Goal: Information Seeking & Learning: Learn about a topic

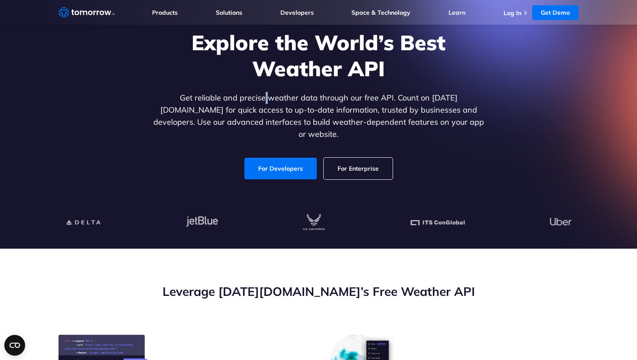
click at [241, 104] on p "Get reliable and precise weather data through our free API. Count on [DATE][DOM…" at bounding box center [318, 116] width 335 height 49
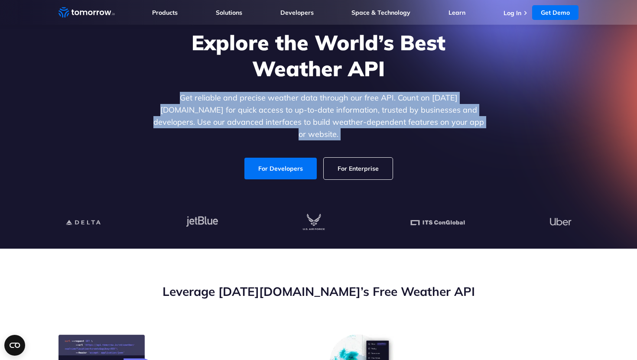
click at [241, 104] on p "Get reliable and precise weather data through our free API. Count on [DATE][DOM…" at bounding box center [318, 116] width 335 height 49
click at [285, 109] on p "Get reliable and precise weather data through our free API. Count on [DATE][DOM…" at bounding box center [318, 116] width 335 height 49
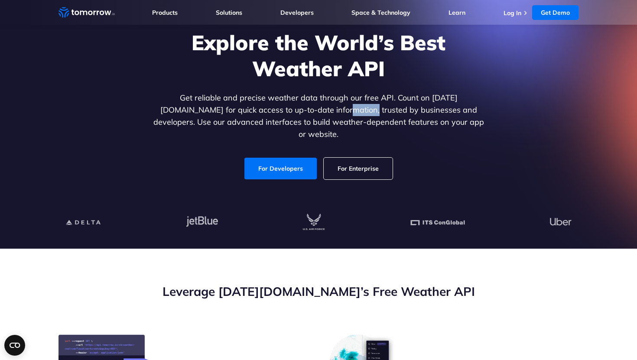
click at [285, 109] on p "Get reliable and precise weather data through our free API. Count on [DATE][DOM…" at bounding box center [318, 116] width 335 height 49
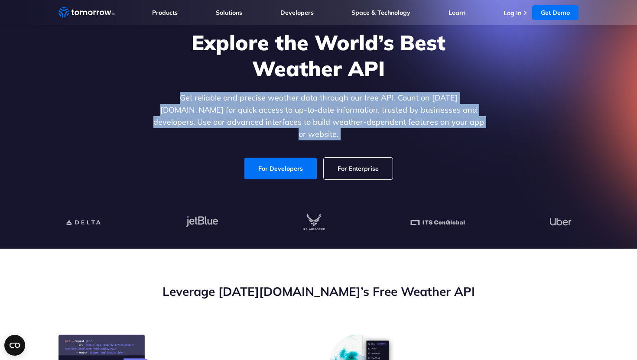
click at [285, 109] on p "Get reliable and precise weather data through our free API. Count on [DATE][DOM…" at bounding box center [318, 116] width 335 height 49
click at [265, 109] on p "Get reliable and precise weather data through our free API. Count on [DATE][DOM…" at bounding box center [318, 116] width 335 height 49
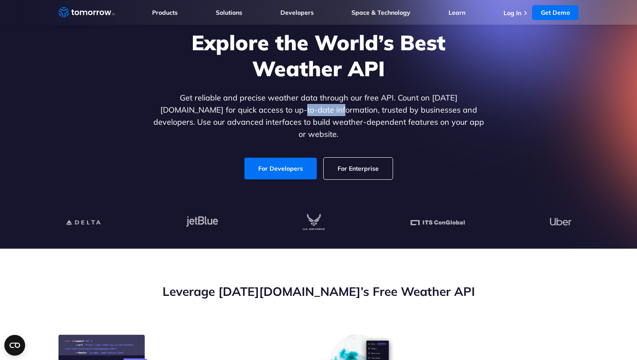
click at [265, 109] on p "Get reliable and precise weather data through our free API. Count on [DATE][DOM…" at bounding box center [318, 116] width 335 height 49
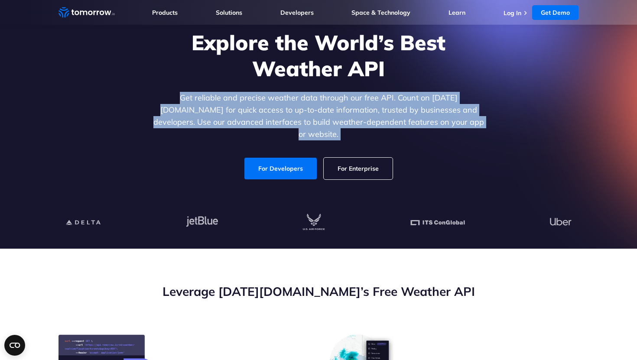
click at [265, 109] on p "Get reliable and precise weather data through our free API. Count on [DATE][DOM…" at bounding box center [318, 116] width 335 height 49
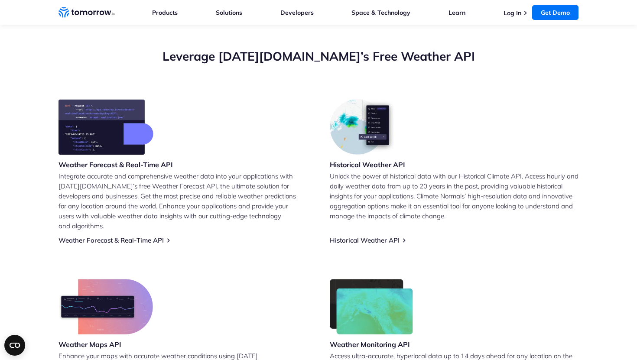
scroll to position [307, 0]
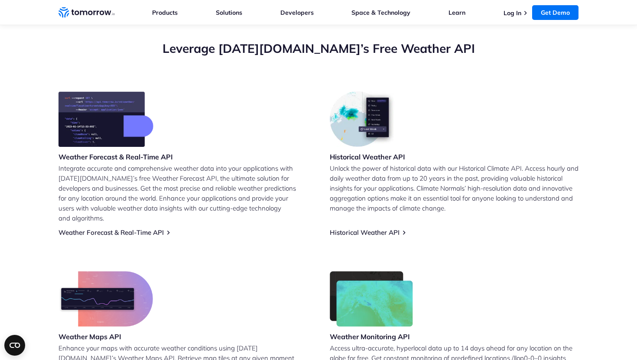
click at [174, 198] on p "Integrate accurate and comprehensive weather data into your applications with […" at bounding box center [183, 193] width 249 height 60
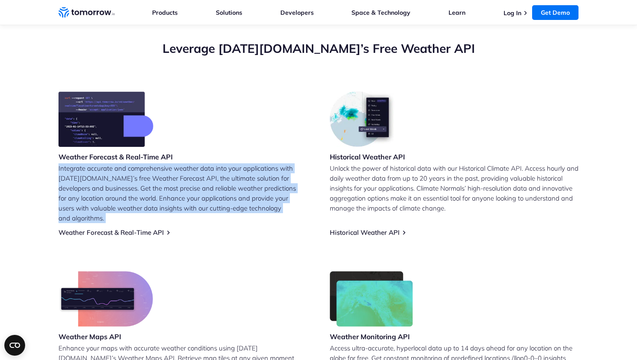
click at [174, 198] on p "Integrate accurate and comprehensive weather data into your applications with […" at bounding box center [183, 193] width 249 height 60
click at [176, 197] on p "Integrate accurate and comprehensive weather data into your applications with […" at bounding box center [183, 193] width 249 height 60
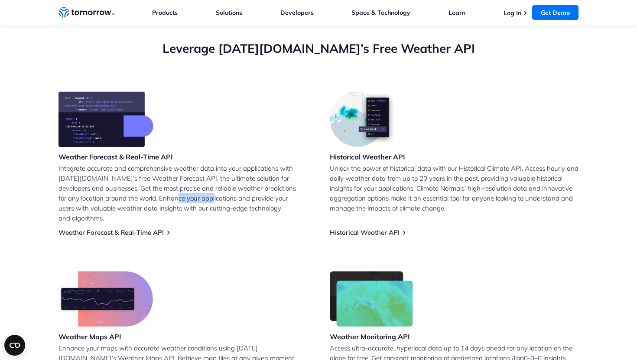
click at [176, 197] on p "Integrate accurate and comprehensive weather data into your applications with […" at bounding box center [183, 193] width 249 height 60
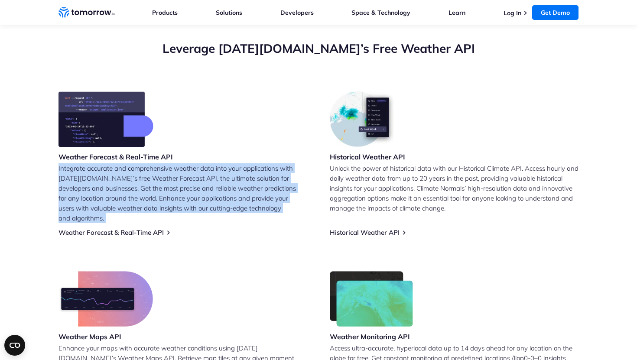
click at [176, 197] on p "Integrate accurate and comprehensive weather data into your applications with […" at bounding box center [183, 193] width 249 height 60
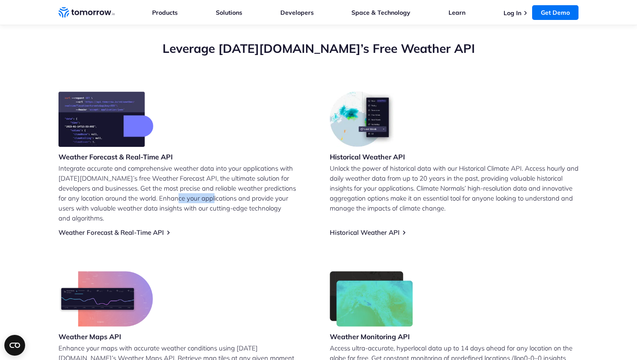
click at [176, 197] on p "Integrate accurate and comprehensive weather data into your applications with […" at bounding box center [183, 193] width 249 height 60
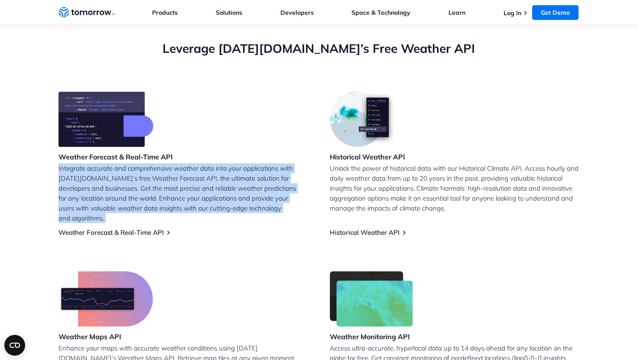
click at [176, 197] on p "Integrate accurate and comprehensive weather data into your applications with […" at bounding box center [183, 193] width 249 height 60
click at [192, 193] on p "Integrate accurate and comprehensive weather data into your applications with […" at bounding box center [183, 193] width 249 height 60
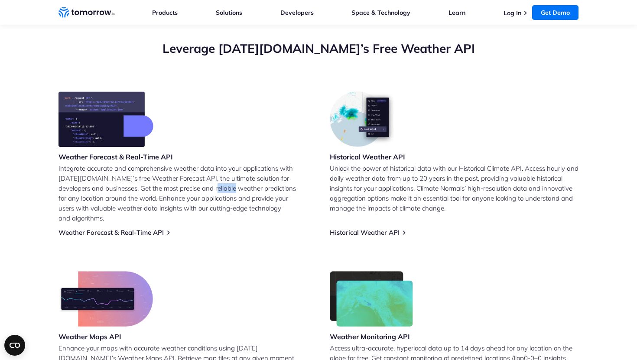
click at [192, 193] on p "Integrate accurate and comprehensive weather data into your applications with […" at bounding box center [183, 193] width 249 height 60
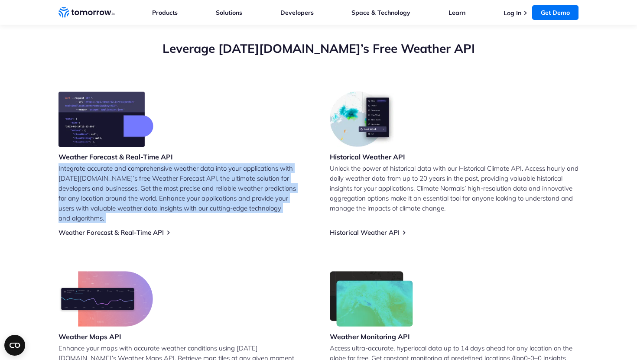
click at [192, 193] on p "Integrate accurate and comprehensive weather data into your applications with […" at bounding box center [183, 193] width 249 height 60
click at [174, 193] on p "Integrate accurate and comprehensive weather data into your applications with […" at bounding box center [183, 193] width 249 height 60
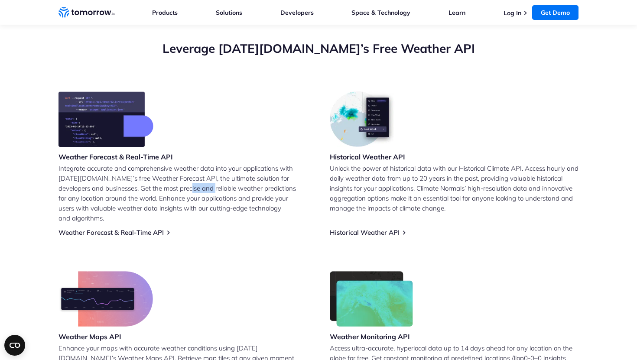
click at [174, 193] on p "Integrate accurate and comprehensive weather data into your applications with […" at bounding box center [183, 193] width 249 height 60
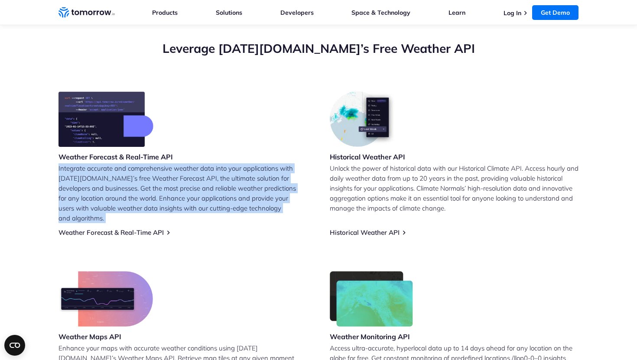
click at [174, 193] on p "Integrate accurate and comprehensive weather data into your applications with […" at bounding box center [183, 193] width 249 height 60
click at [199, 193] on p "Integrate accurate and comprehensive weather data into your applications with […" at bounding box center [183, 193] width 249 height 60
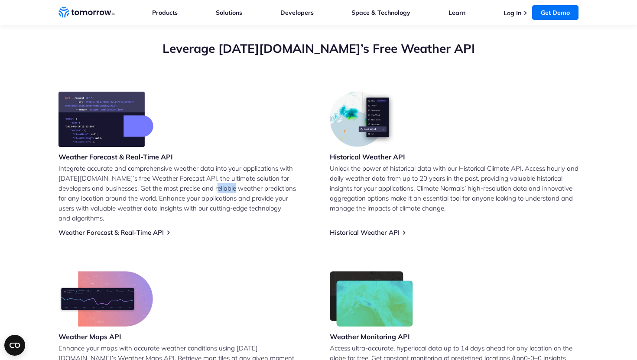
click at [199, 193] on p "Integrate accurate and comprehensive weather data into your applications with […" at bounding box center [183, 193] width 249 height 60
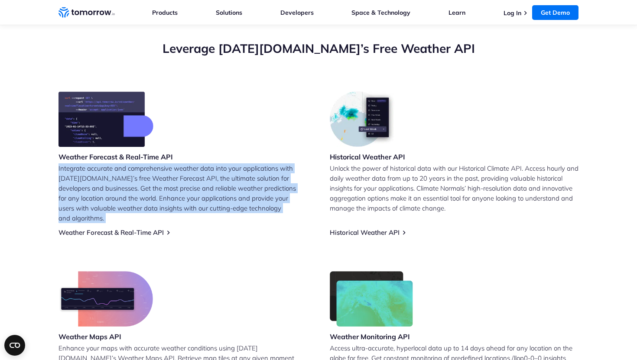
click at [199, 193] on p "Integrate accurate and comprehensive weather data into your applications with […" at bounding box center [183, 193] width 249 height 60
click at [176, 193] on p "Integrate accurate and comprehensive weather data into your applications with […" at bounding box center [183, 193] width 249 height 60
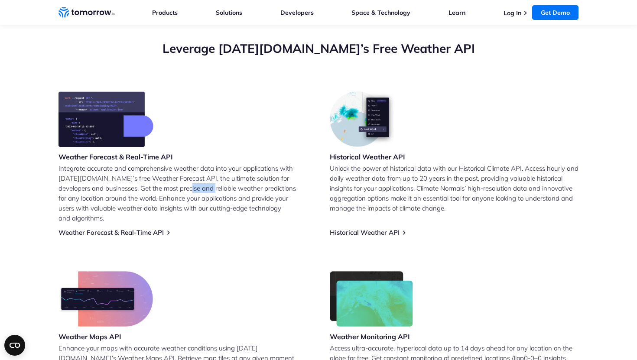
click at [176, 193] on p "Integrate accurate and comprehensive weather data into your applications with […" at bounding box center [183, 193] width 249 height 60
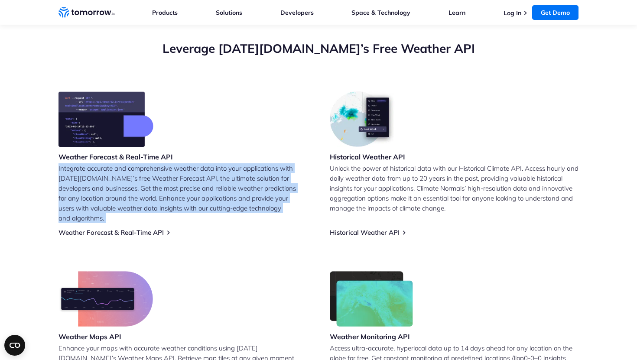
click at [176, 193] on p "Integrate accurate and comprehensive weather data into your applications with […" at bounding box center [183, 193] width 249 height 60
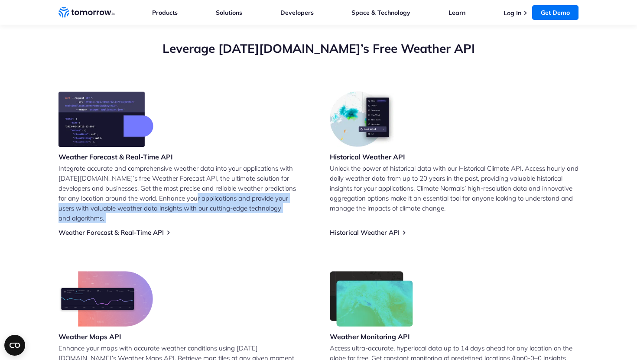
click at [172, 202] on p "Integrate accurate and comprehensive weather data into your applications with […" at bounding box center [183, 193] width 249 height 60
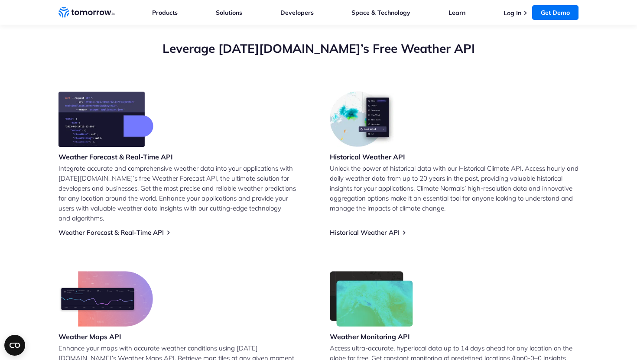
click at [156, 201] on p "Integrate accurate and comprehensive weather data into your applications with […" at bounding box center [183, 193] width 249 height 60
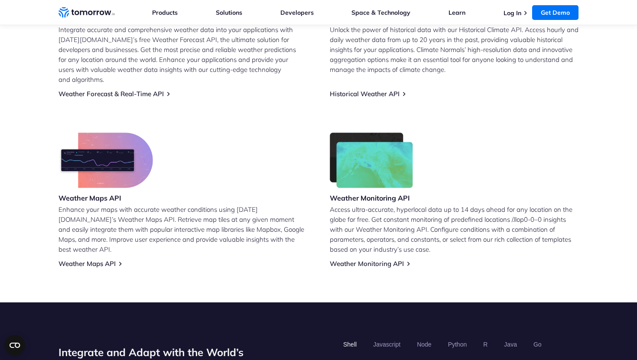
scroll to position [445, 0]
